Goal: Information Seeking & Learning: Learn about a topic

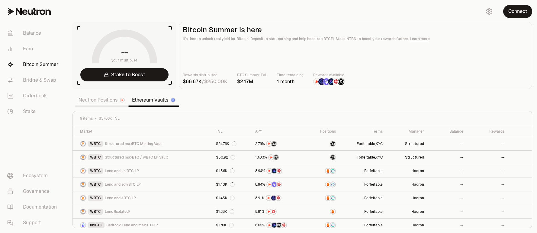
click at [112, 100] on link "Neutron Positions" at bounding box center [101, 100] width 53 height 12
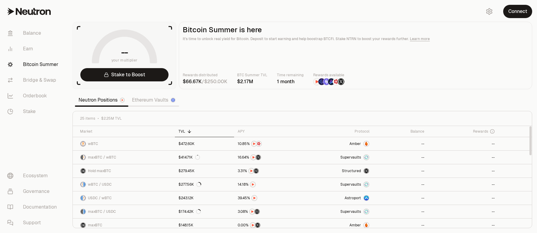
click at [157, 103] on link "Ethereum Vaults" at bounding box center [153, 100] width 51 height 12
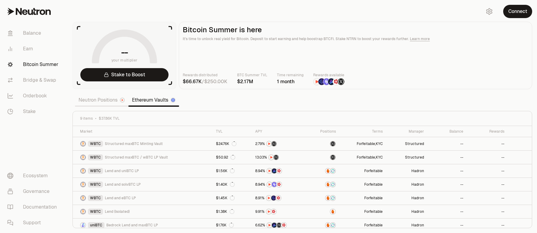
click at [116, 107] on div "Neutron Positions Ethereum Vaults" at bounding box center [126, 100] width 109 height 14
click at [112, 102] on link "Neutron Positions" at bounding box center [101, 100] width 53 height 12
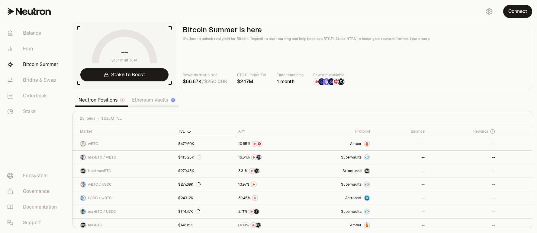
click at [147, 101] on link "Ethereum Vaults" at bounding box center [153, 100] width 51 height 12
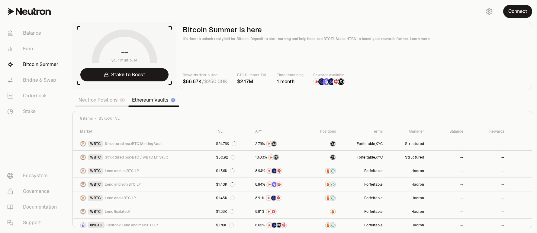
click at [103, 99] on link "Neutron Positions" at bounding box center [101, 100] width 53 height 12
